Goal: Task Accomplishment & Management: Manage account settings

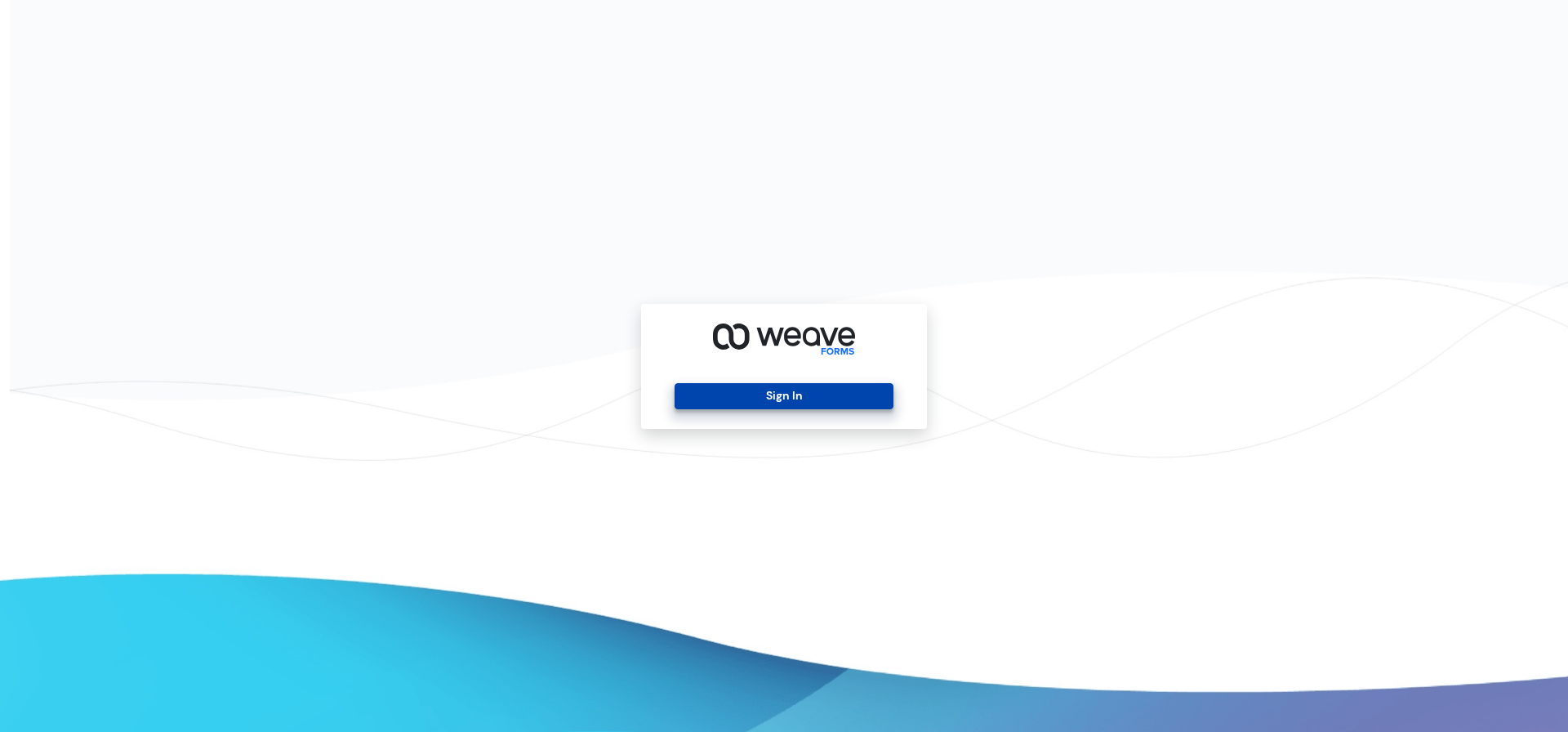
click at [775, 399] on button "Sign In" at bounding box center [783, 396] width 218 height 26
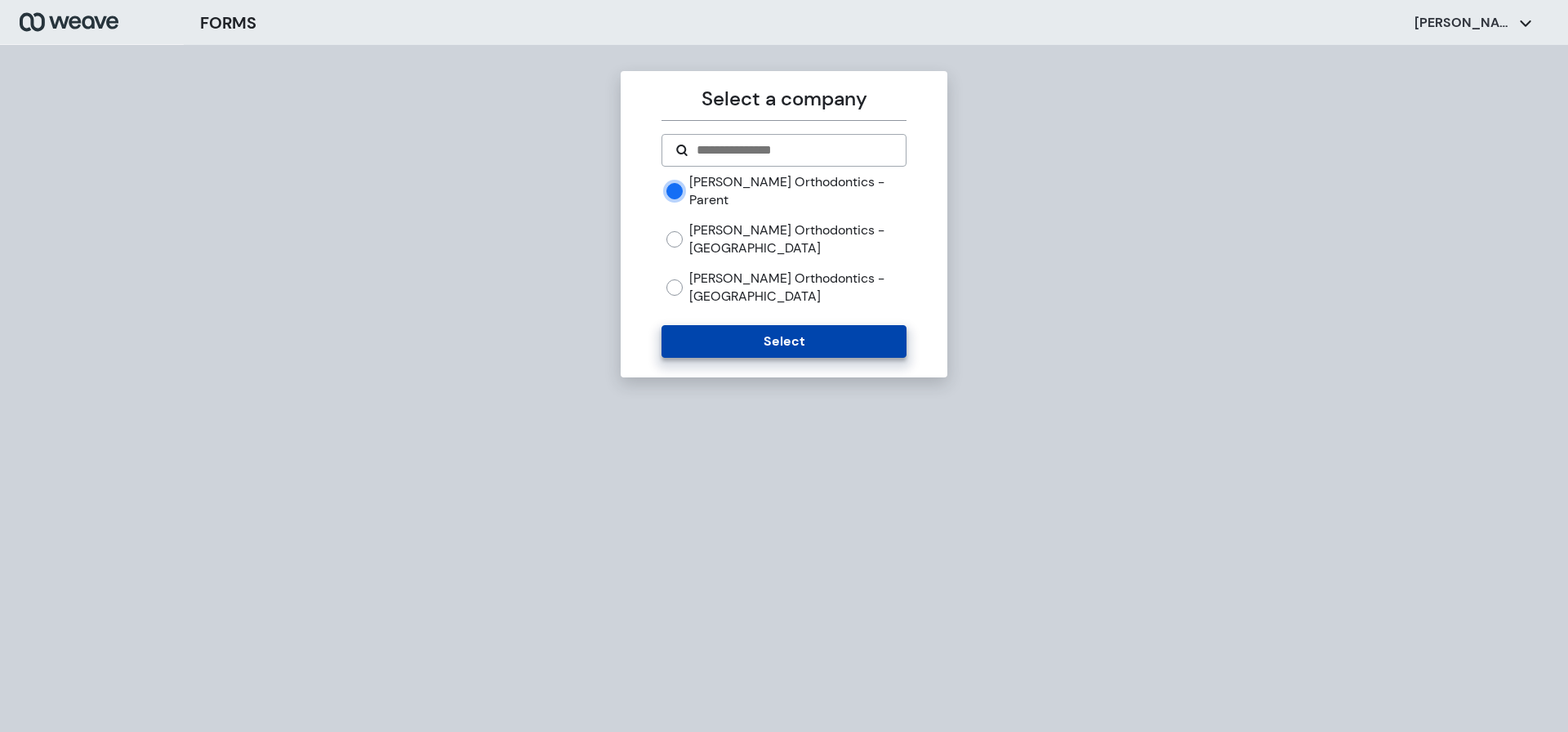
click at [795, 325] on button "Select" at bounding box center [783, 341] width 244 height 33
